Goal: Information Seeking & Learning: Learn about a topic

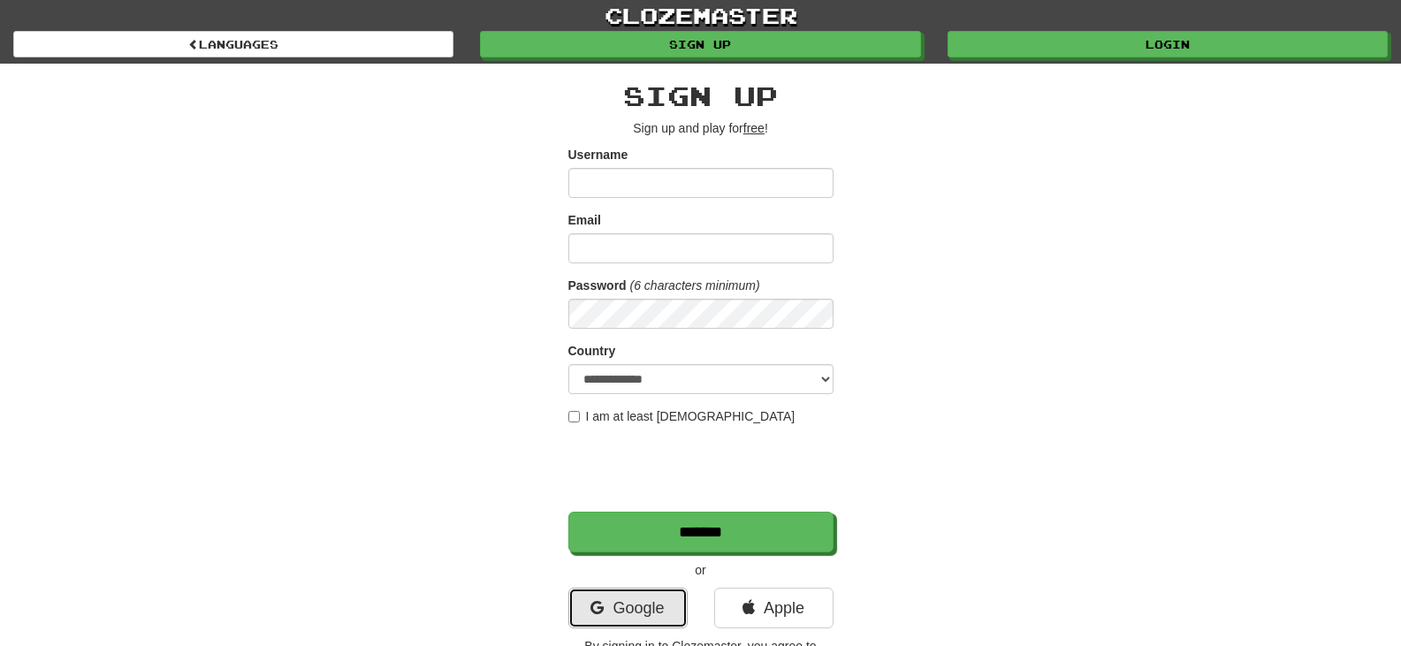
click at [639, 595] on link "Google" at bounding box center [628, 608] width 119 height 41
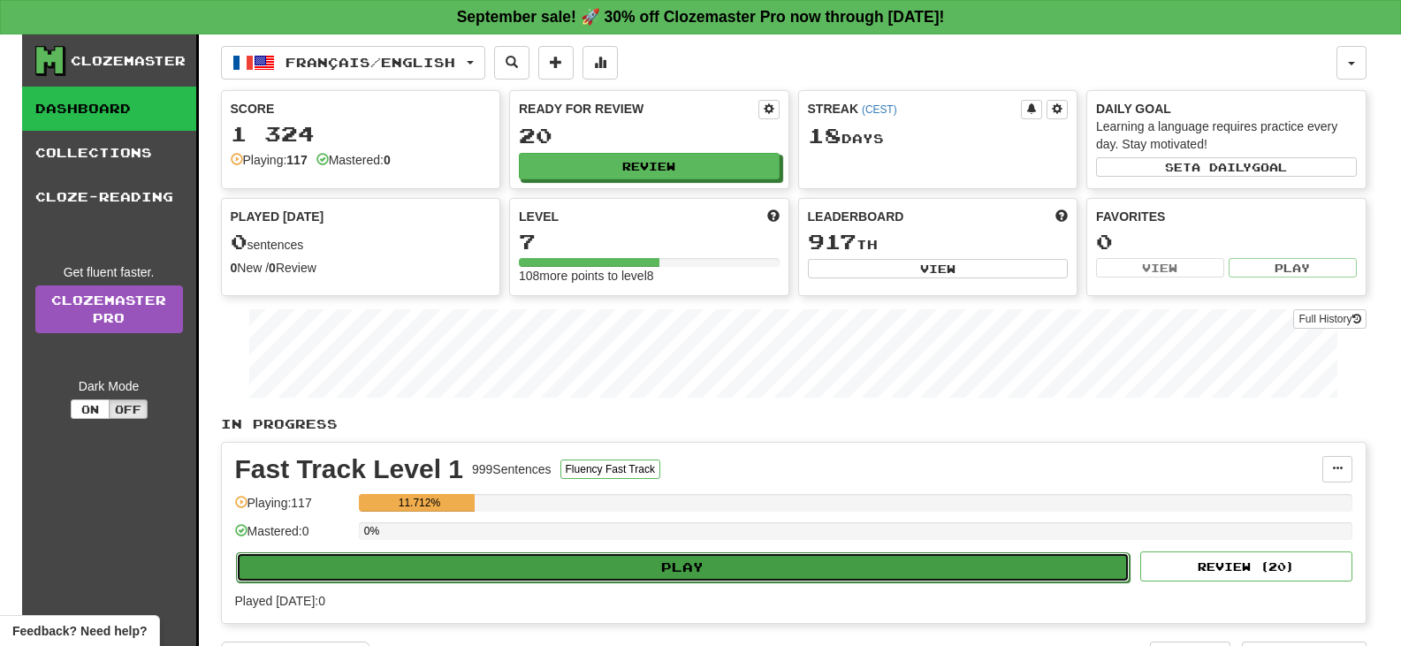
click at [670, 569] on button "Play" at bounding box center [683, 568] width 895 height 30
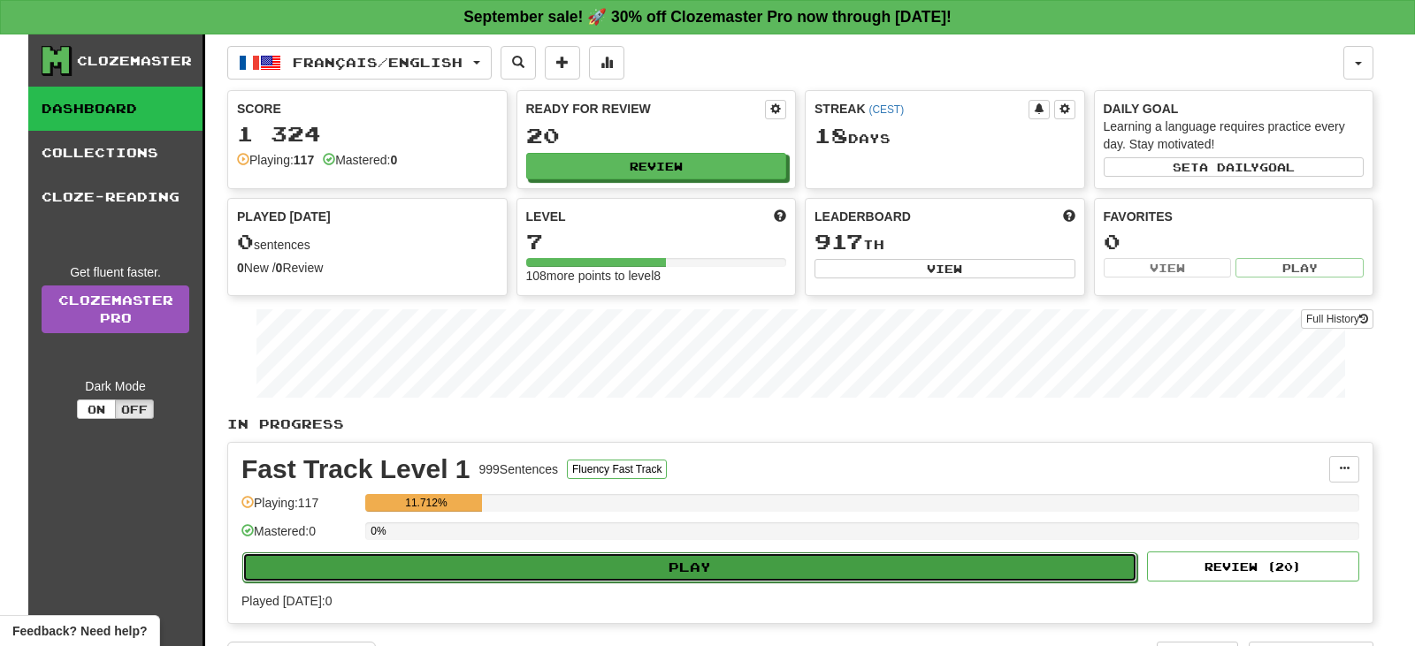
select select "**"
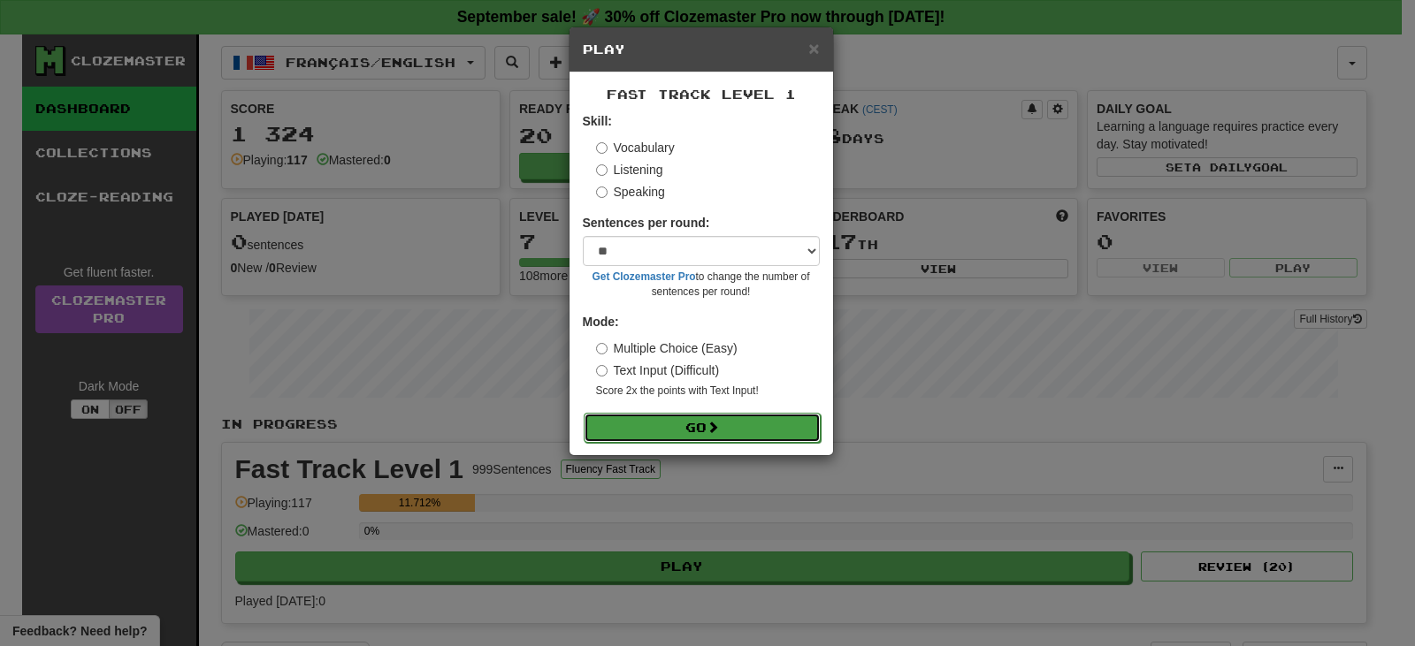
click at [694, 422] on button "Go" at bounding box center [702, 428] width 237 height 30
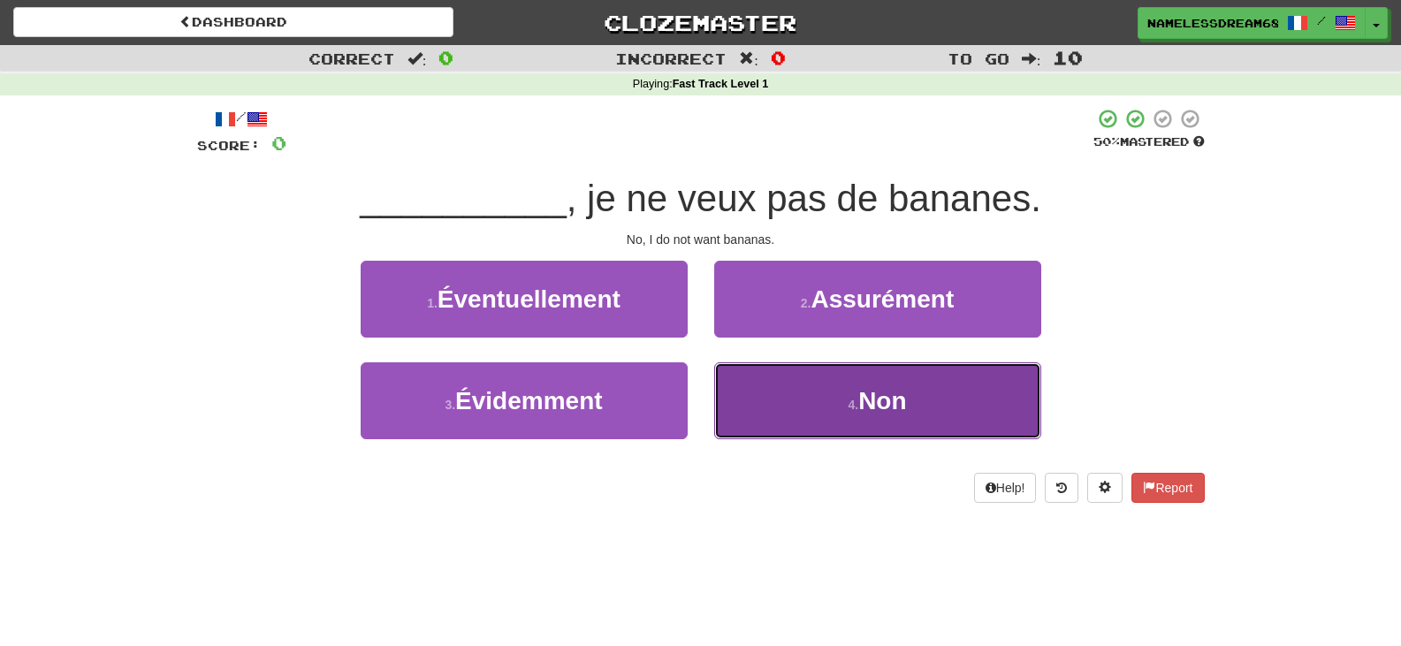
click at [801, 406] on button "4 . Non" at bounding box center [877, 401] width 327 height 77
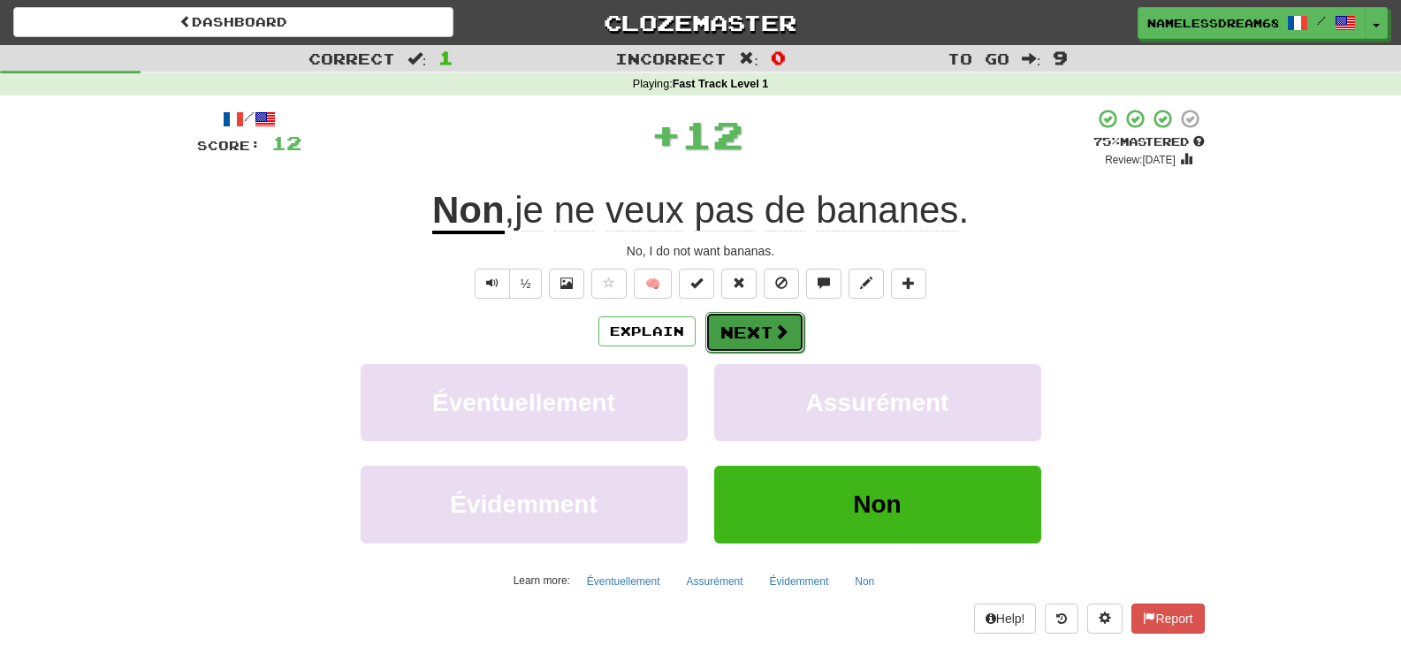
click at [729, 323] on button "Next" at bounding box center [755, 332] width 99 height 41
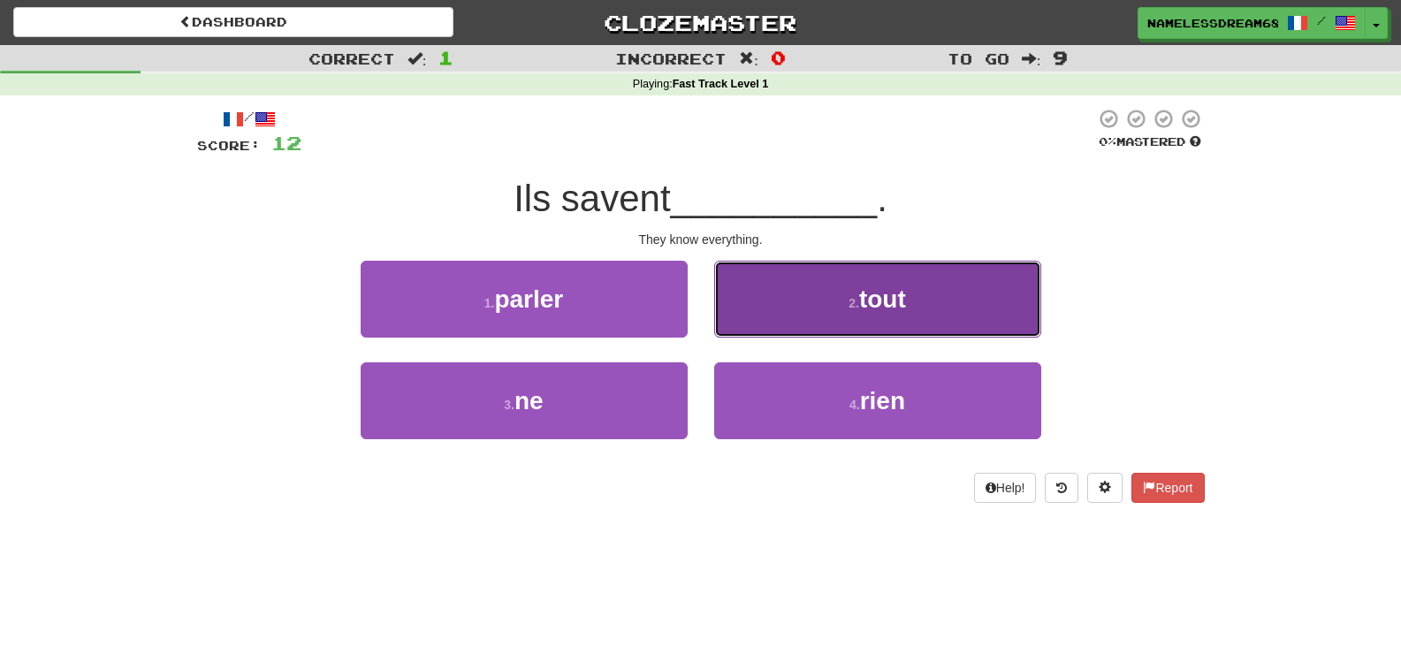
click at [780, 308] on button "2 . tout" at bounding box center [877, 299] width 327 height 77
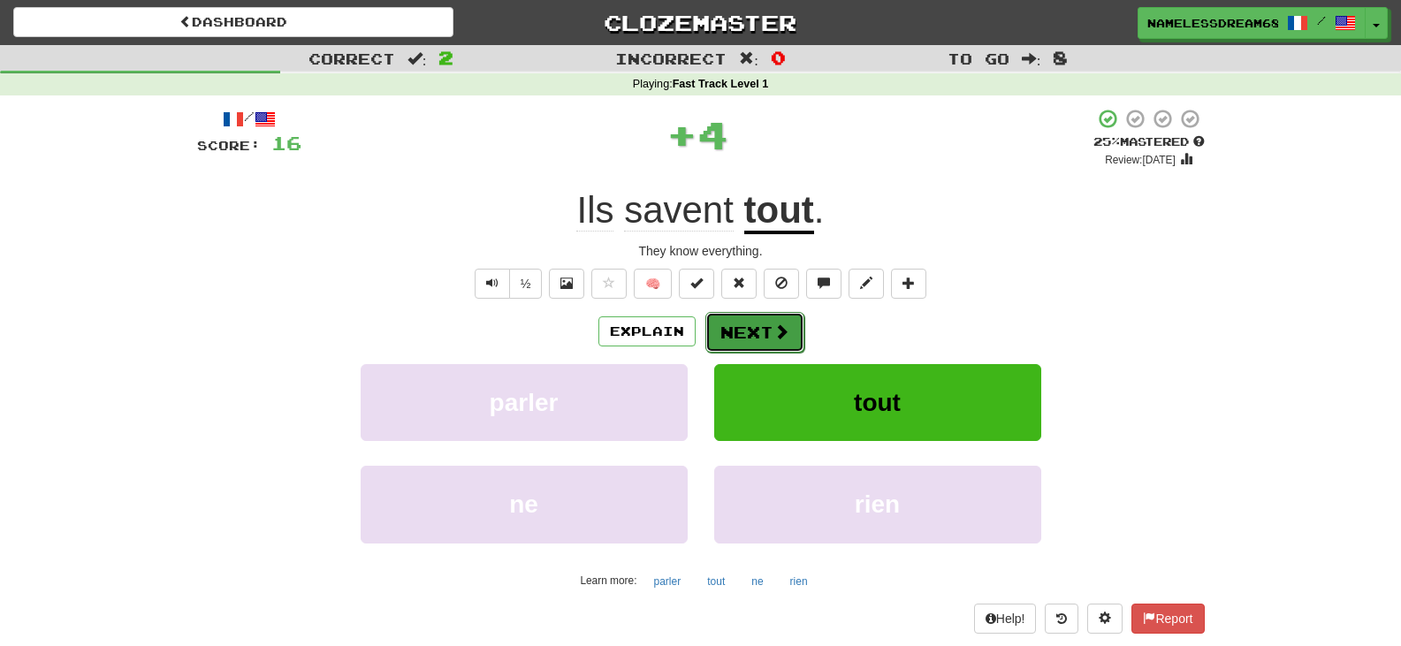
click at [753, 323] on button "Next" at bounding box center [755, 332] width 99 height 41
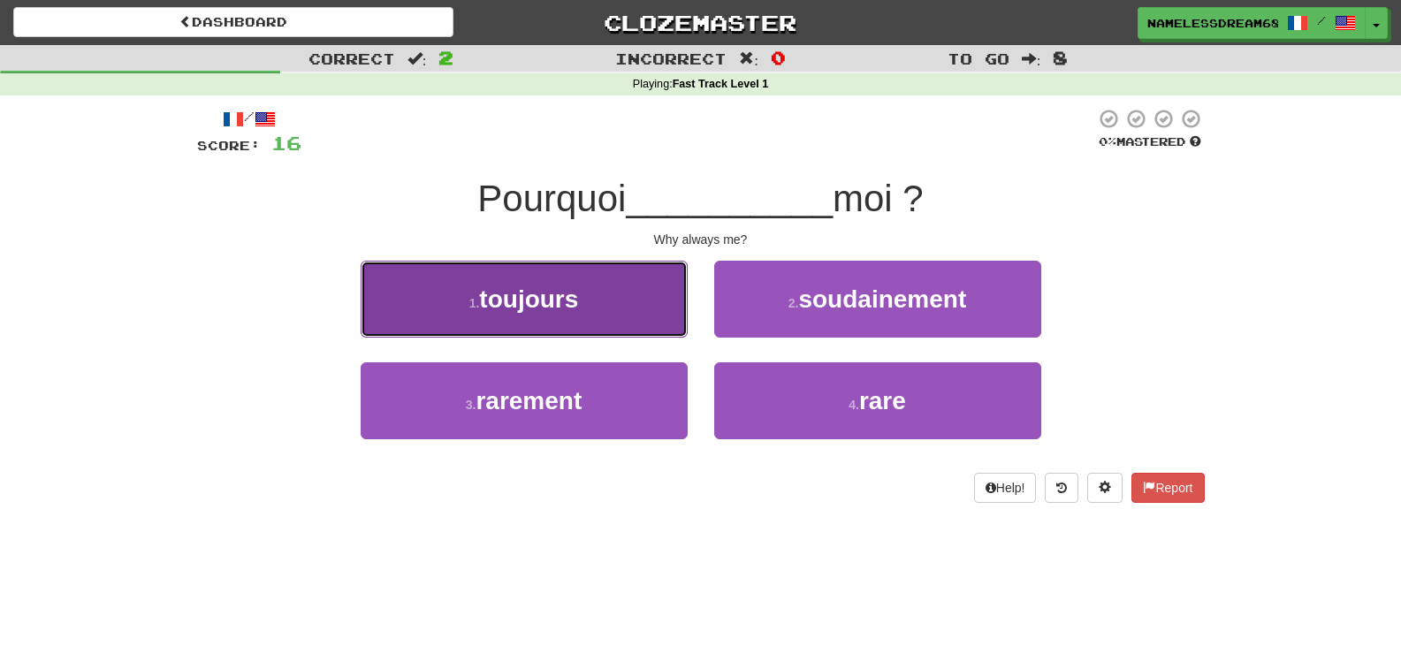
click at [649, 312] on button "1 . toujours" at bounding box center [524, 299] width 327 height 77
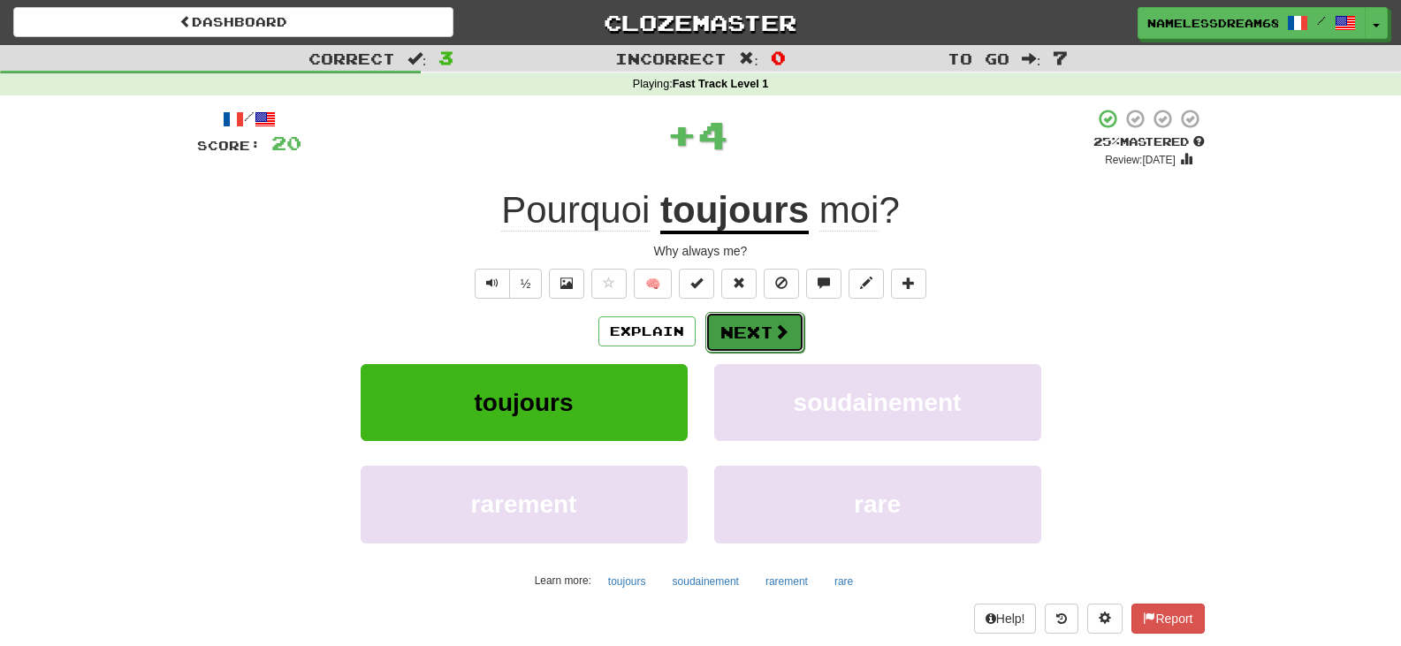
click at [752, 332] on button "Next" at bounding box center [755, 332] width 99 height 41
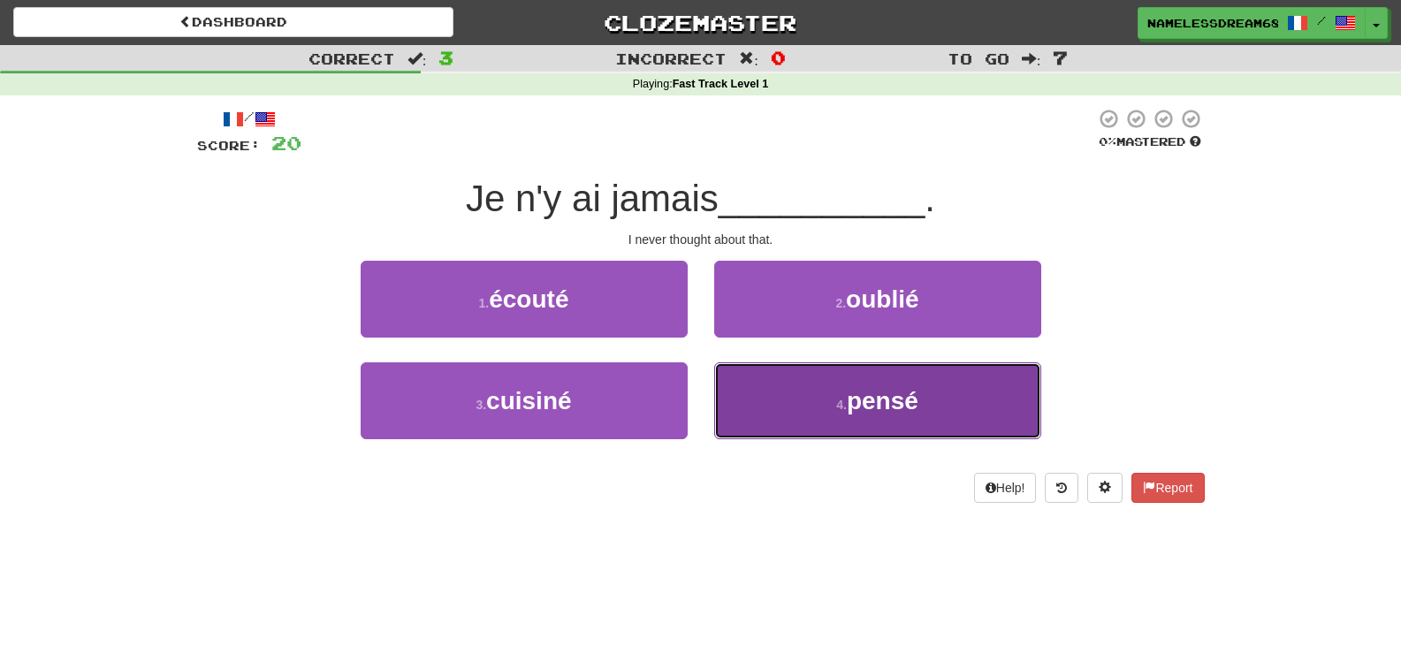
click at [790, 379] on button "4 . pensé" at bounding box center [877, 401] width 327 height 77
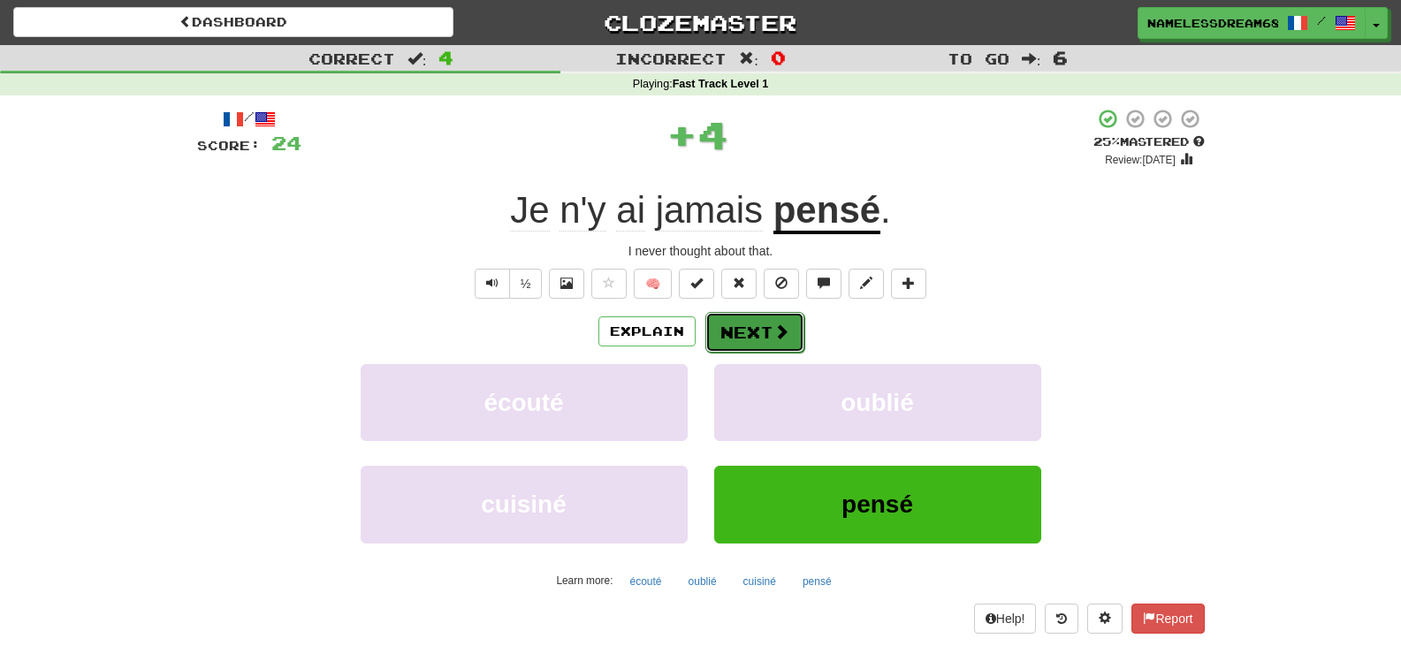
click at [757, 333] on button "Next" at bounding box center [755, 332] width 99 height 41
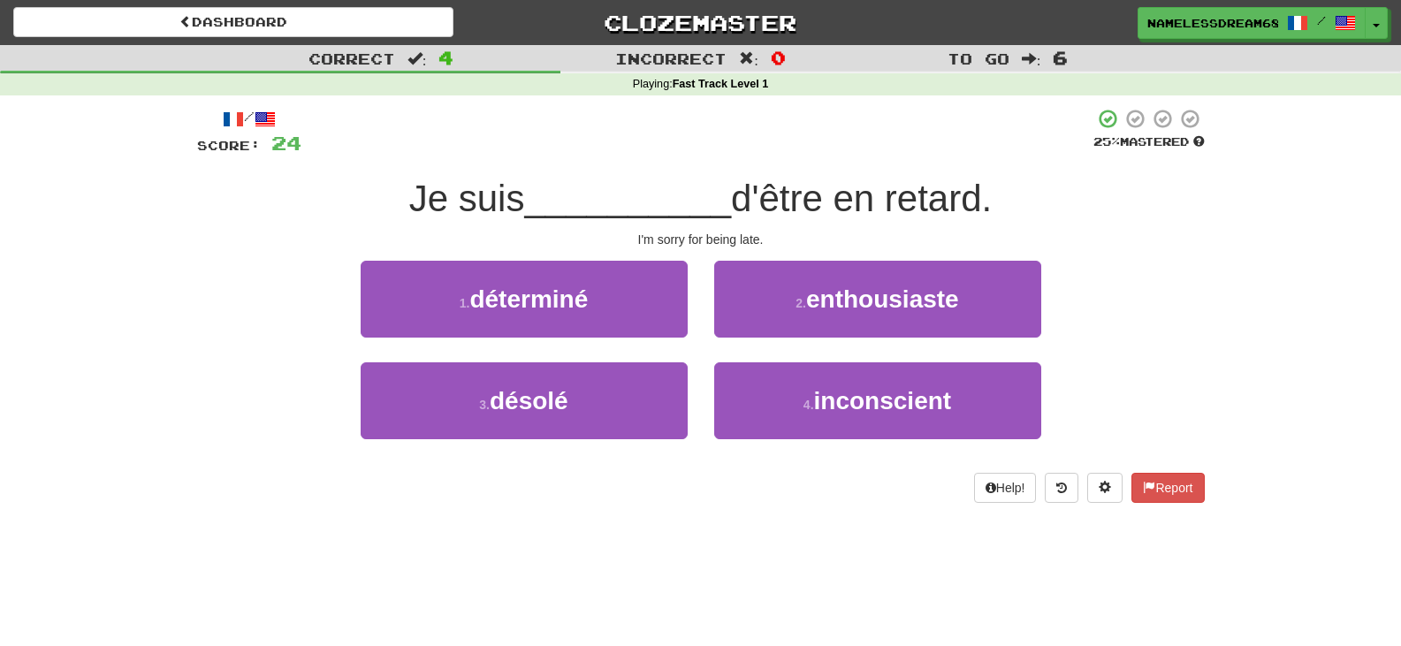
click at [693, 386] on div "3 . désolé" at bounding box center [524, 414] width 354 height 102
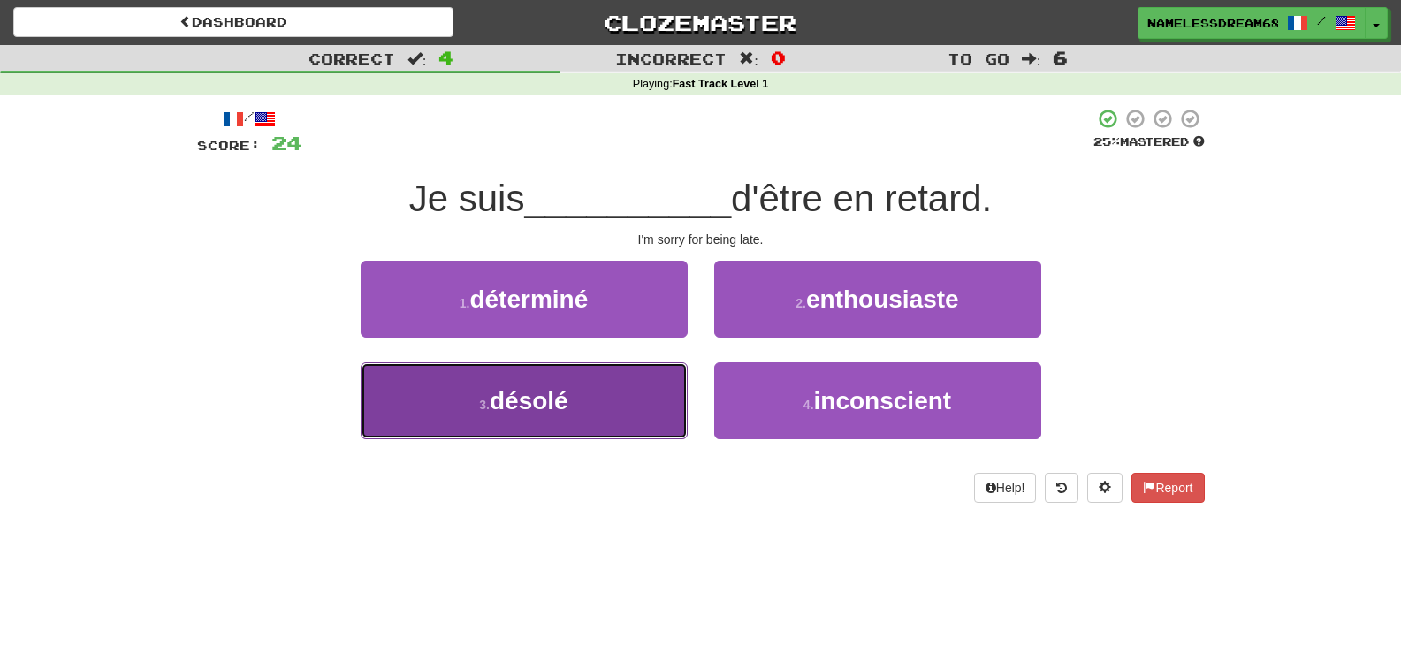
click at [646, 383] on button "3 . désolé" at bounding box center [524, 401] width 327 height 77
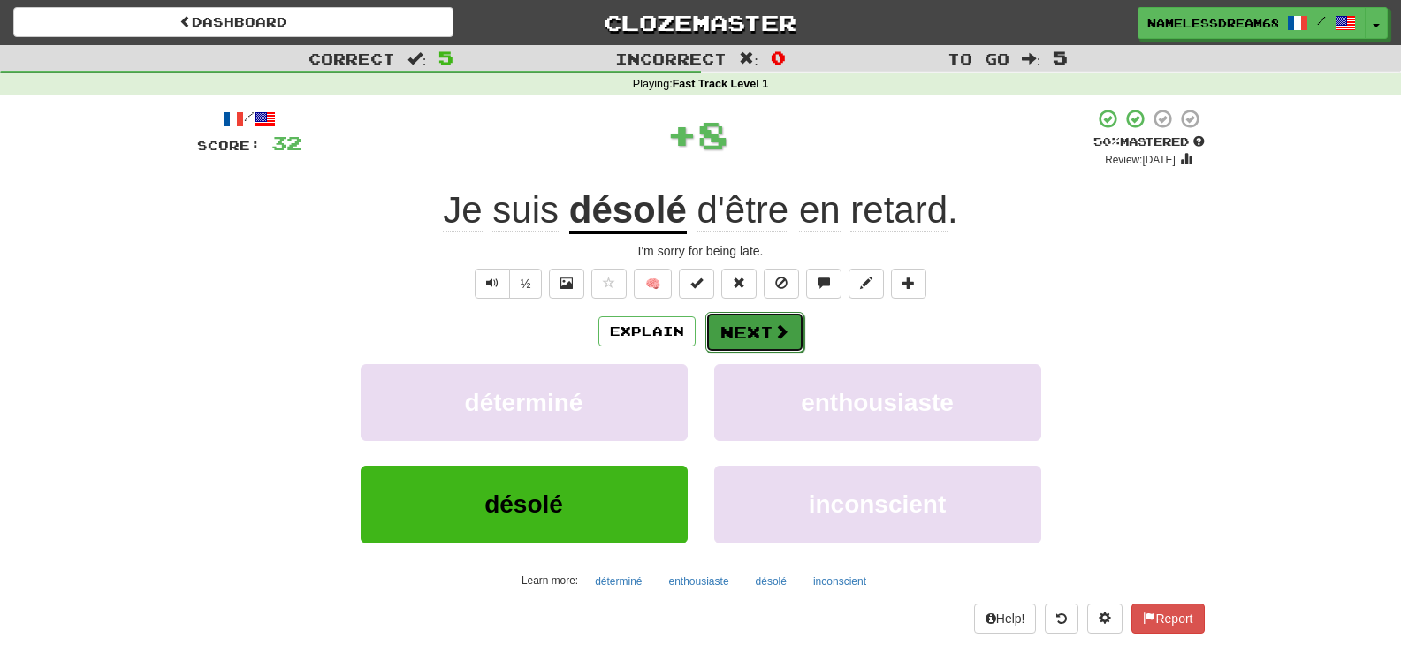
click at [722, 331] on button "Next" at bounding box center [755, 332] width 99 height 41
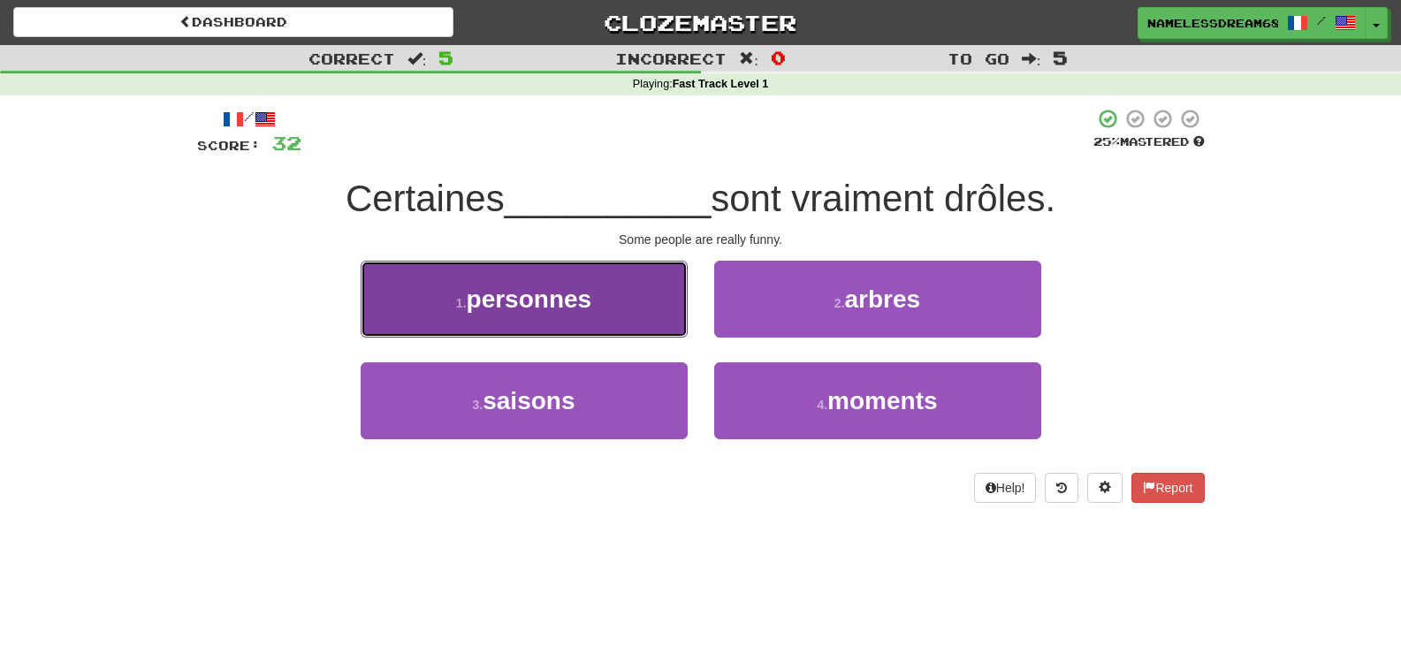
click at [635, 322] on button "1 . personnes" at bounding box center [524, 299] width 327 height 77
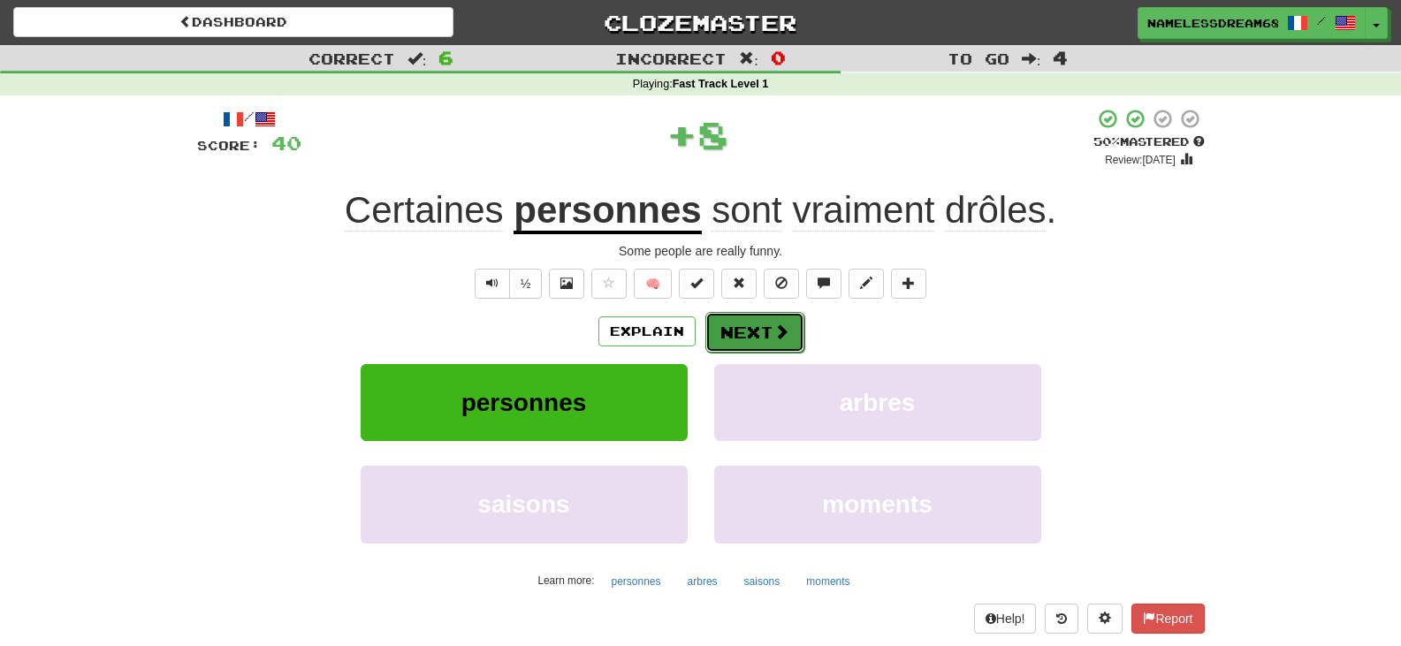
click at [741, 335] on button "Next" at bounding box center [755, 332] width 99 height 41
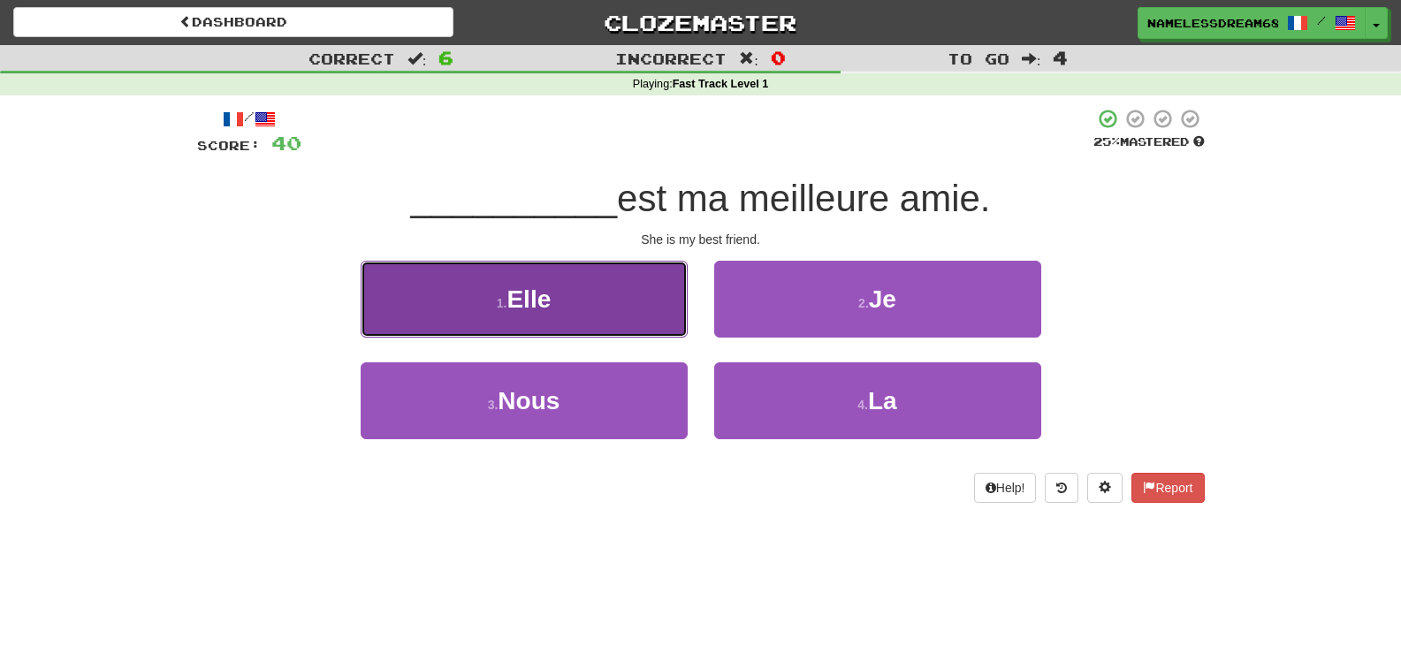
click at [631, 299] on button "1 . Elle" at bounding box center [524, 299] width 327 height 77
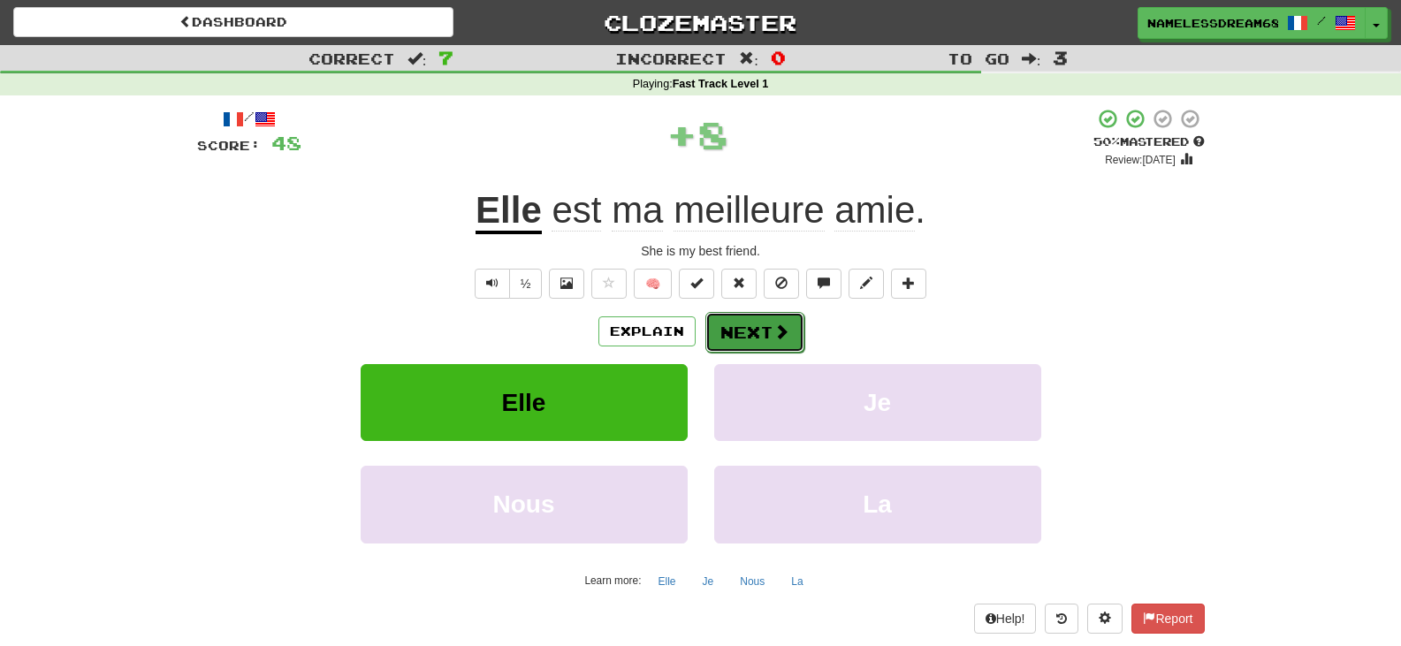
click at [740, 340] on button "Next" at bounding box center [755, 332] width 99 height 41
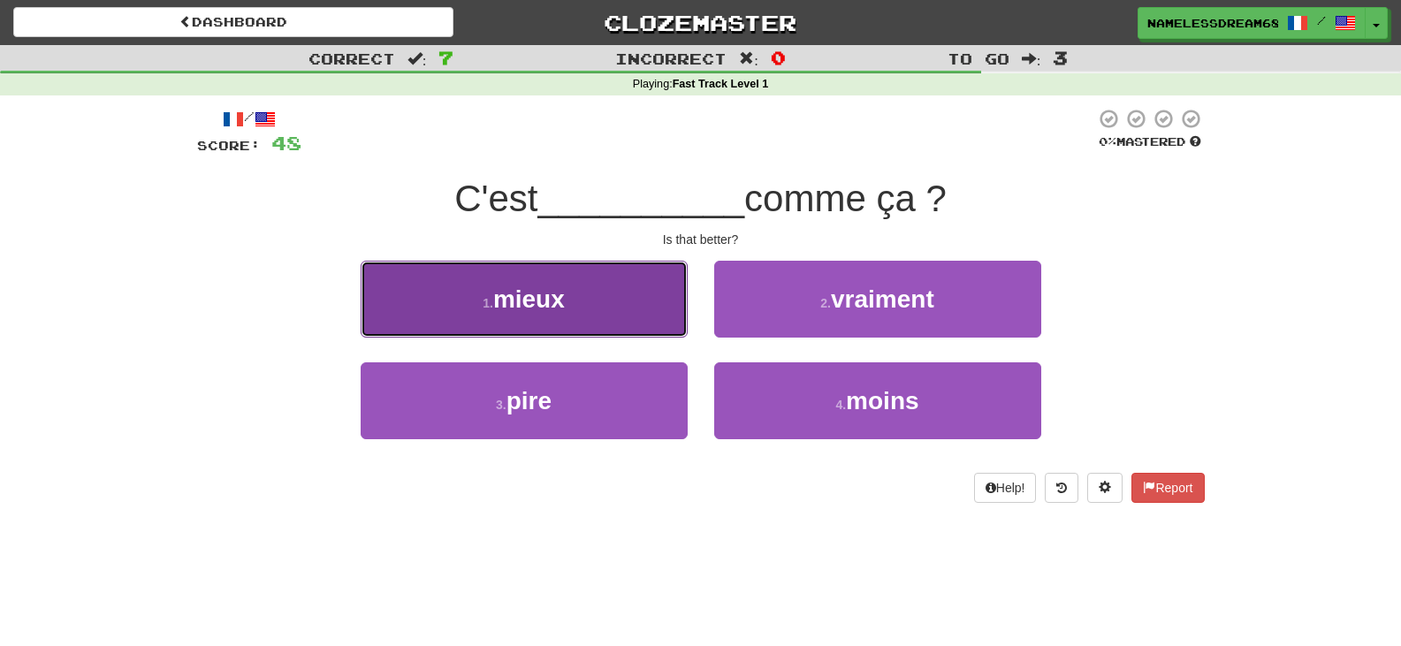
click at [616, 291] on button "1 . mieux" at bounding box center [524, 299] width 327 height 77
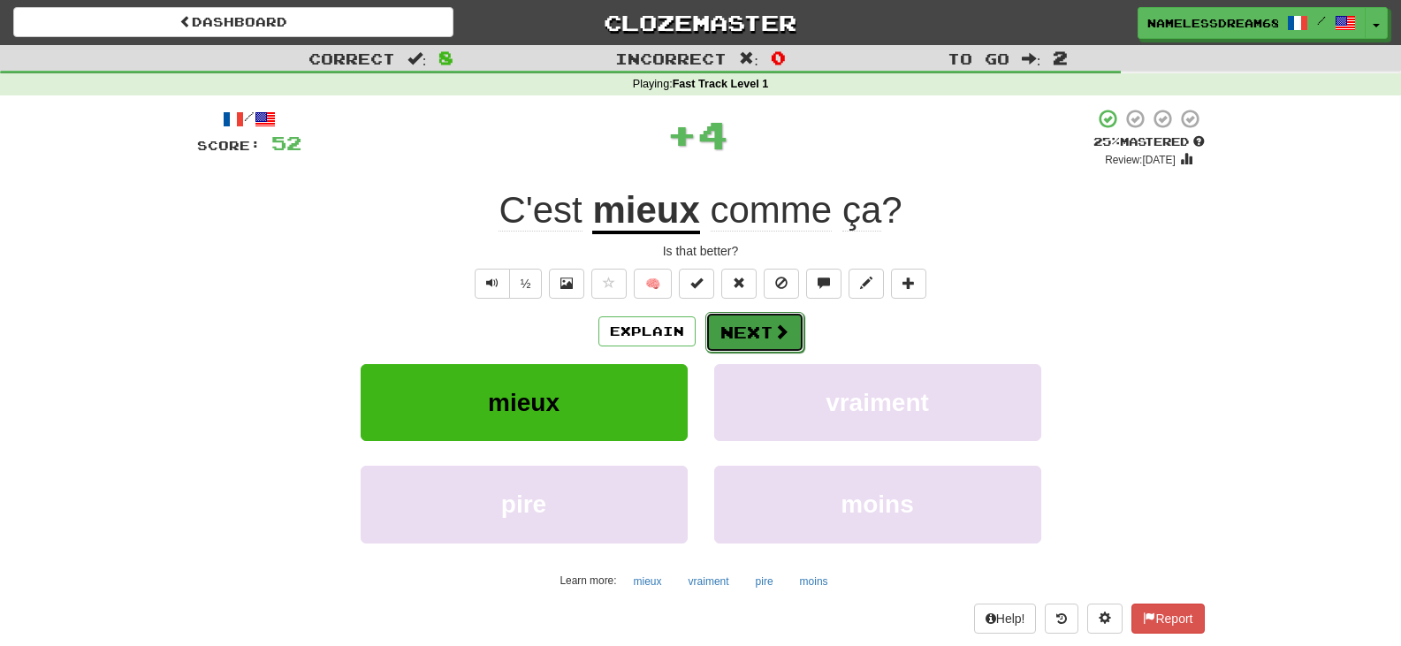
click at [733, 335] on button "Next" at bounding box center [755, 332] width 99 height 41
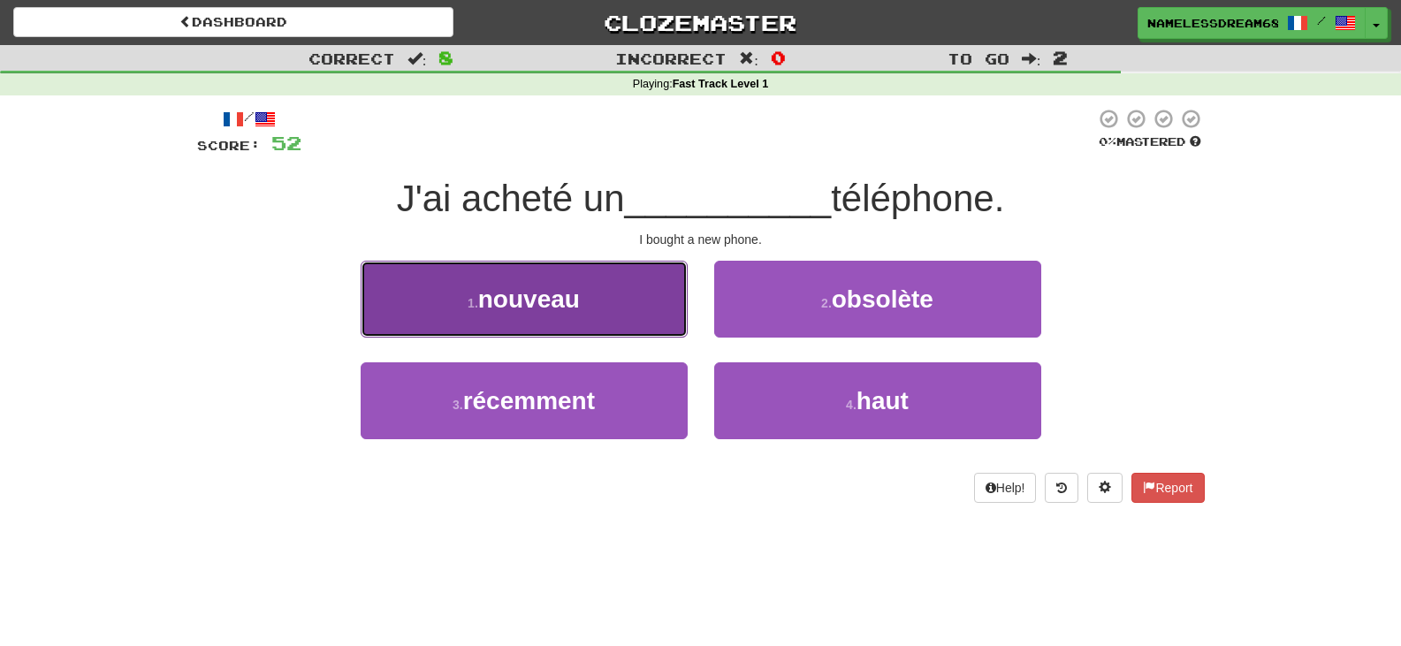
click at [646, 314] on button "1 . nouveau" at bounding box center [524, 299] width 327 height 77
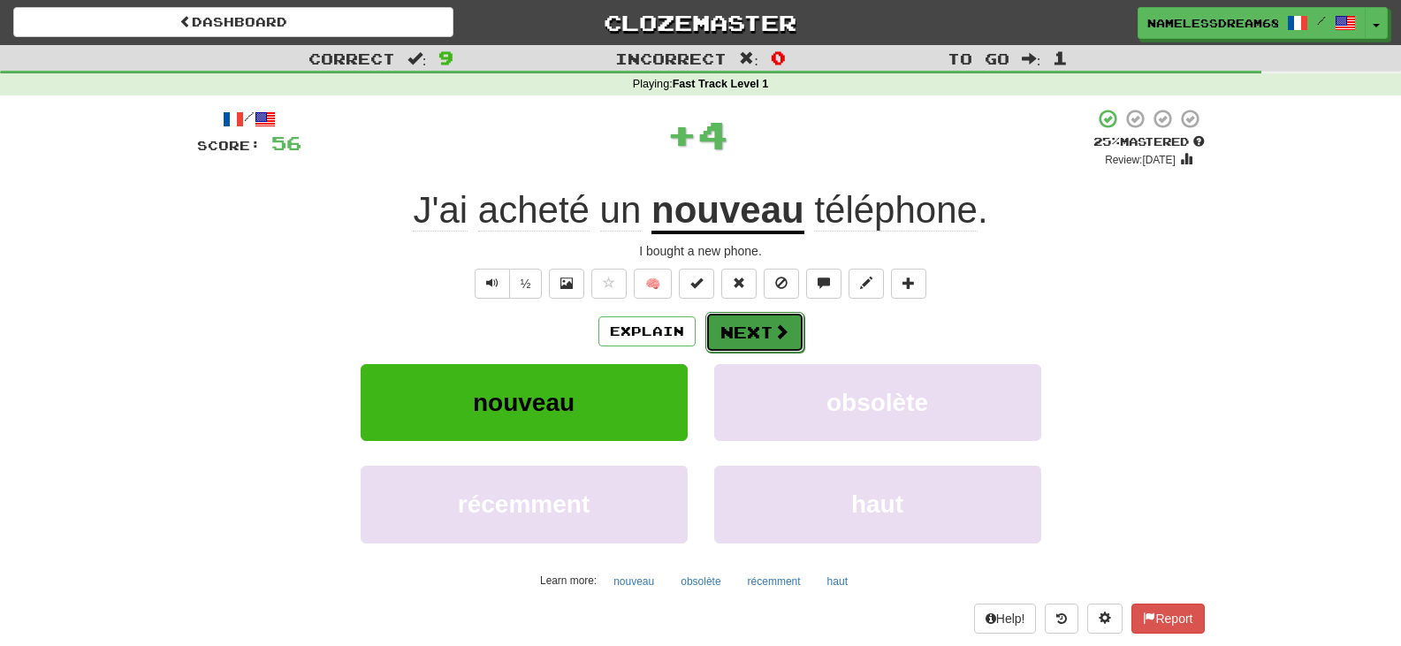
click at [744, 333] on button "Next" at bounding box center [755, 332] width 99 height 41
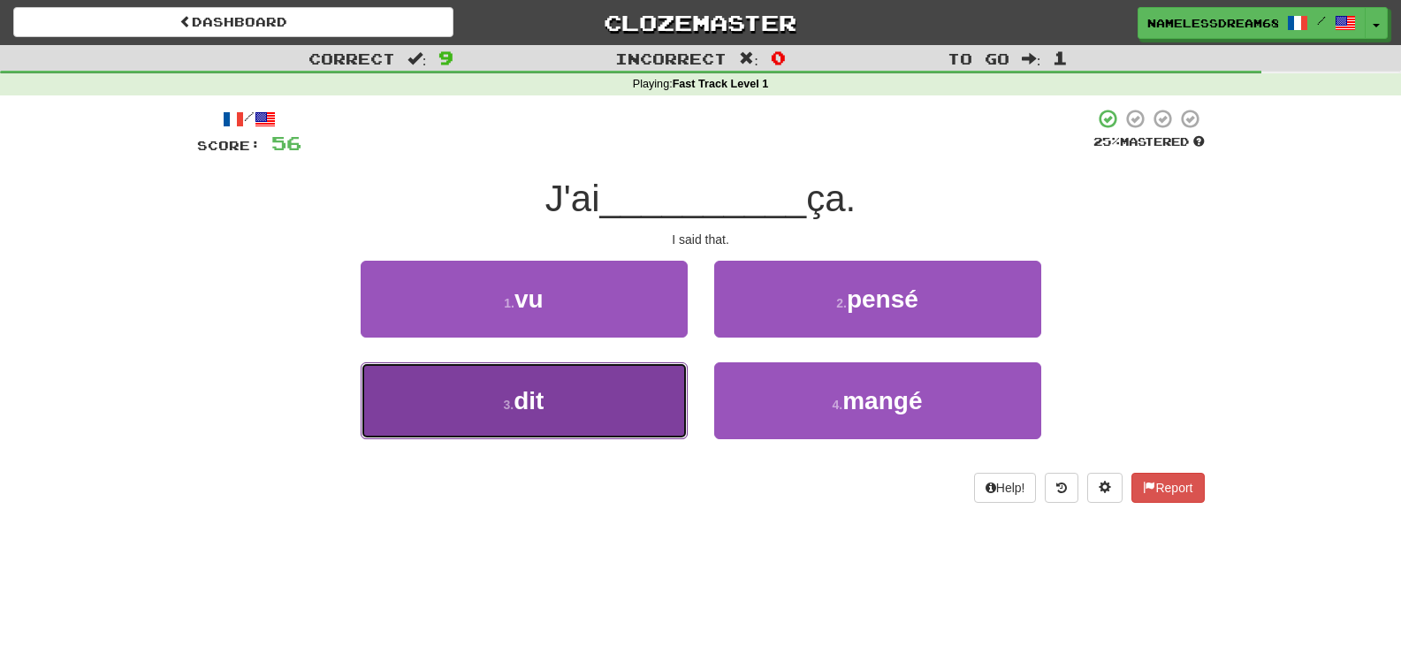
click at [611, 381] on button "3 . dit" at bounding box center [524, 401] width 327 height 77
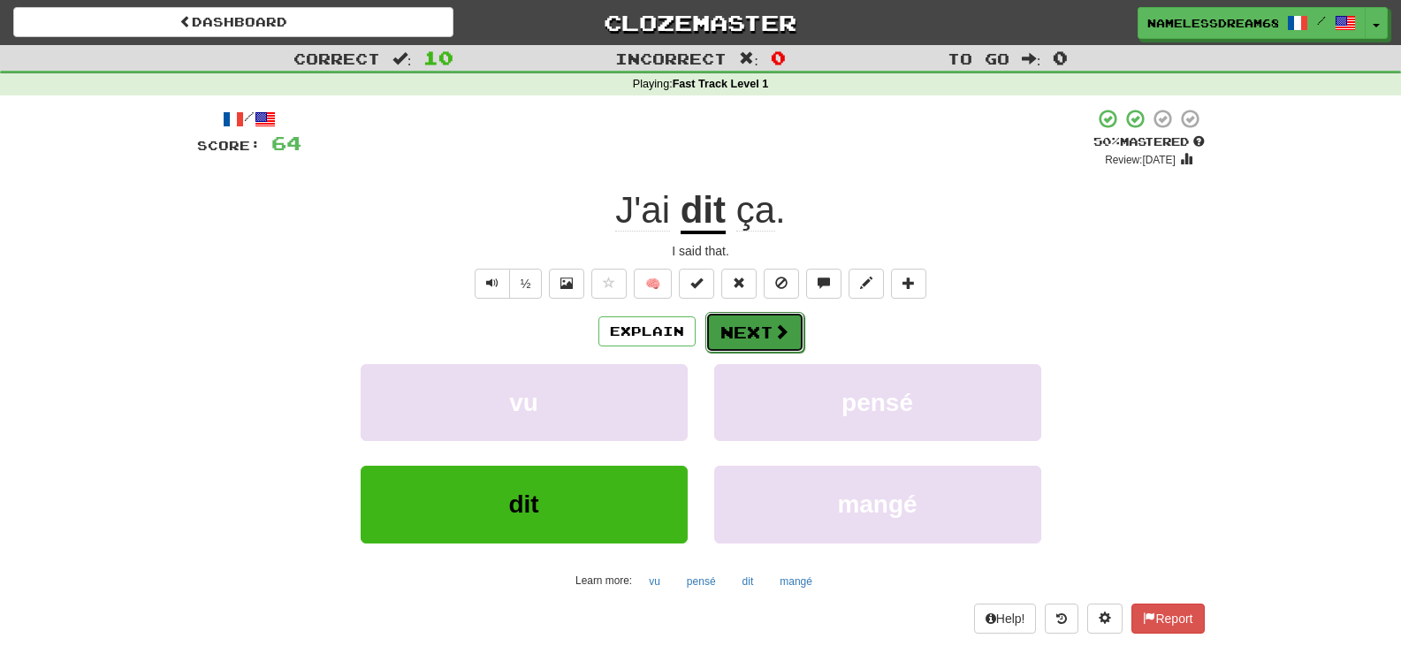
click at [749, 333] on button "Next" at bounding box center [755, 332] width 99 height 41
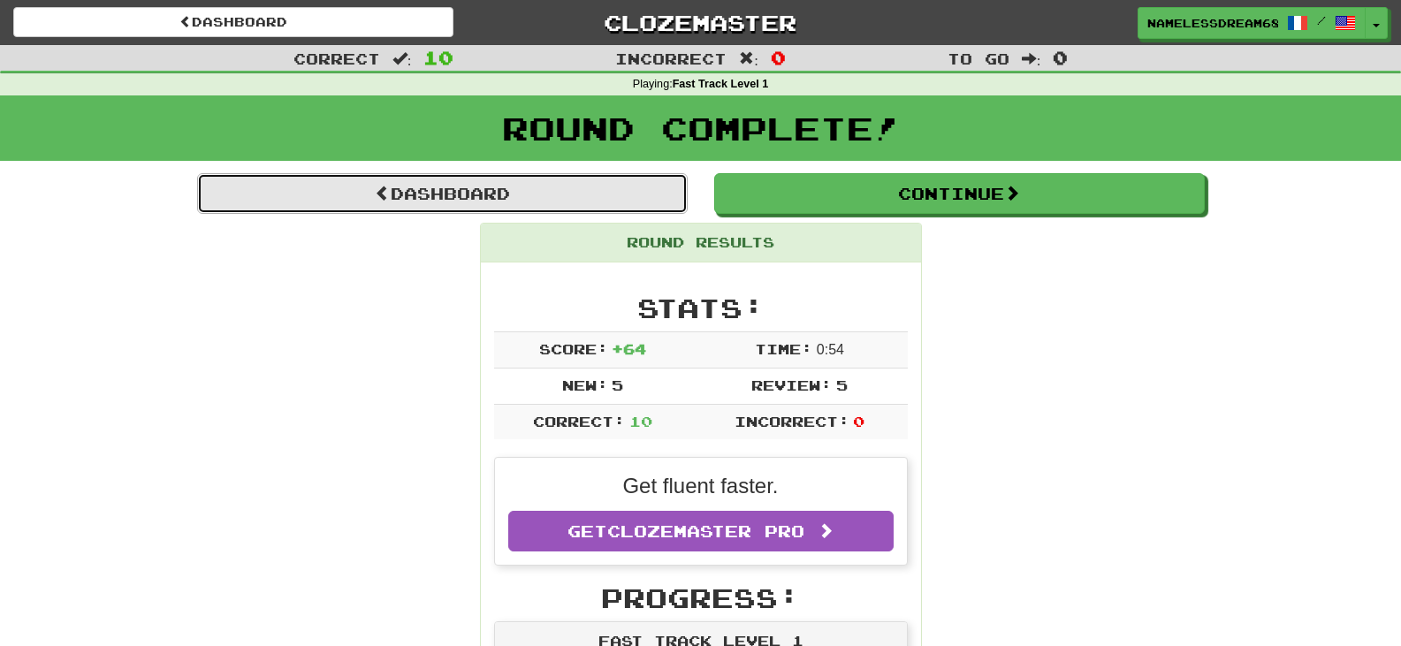
click at [531, 185] on link "Dashboard" at bounding box center [442, 193] width 491 height 41
